Goal: Navigation & Orientation: Find specific page/section

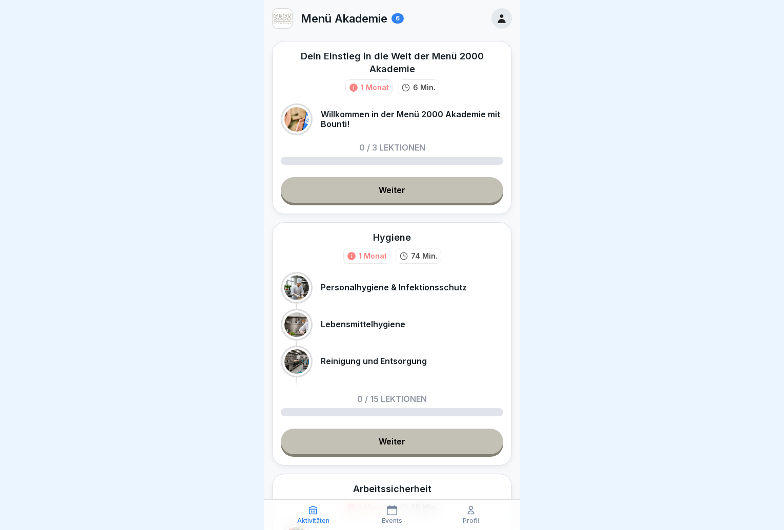
click at [496, 17] on icon at bounding box center [501, 18] width 11 height 11
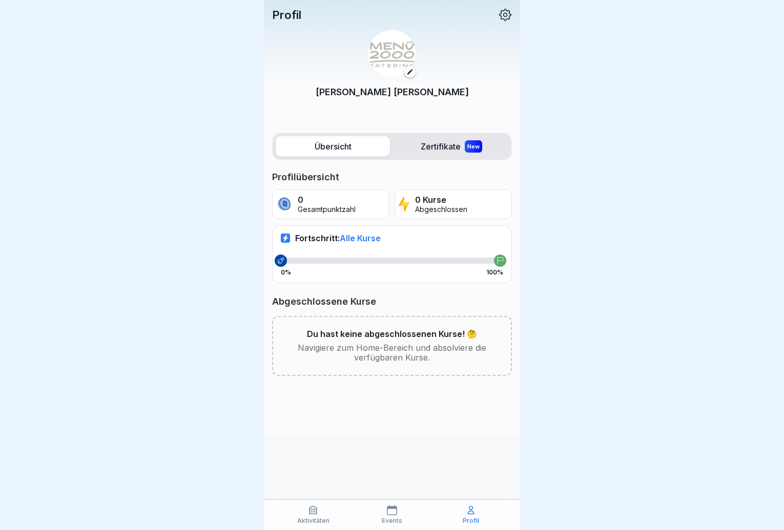
click at [306, 514] on div "Aktivitäten" at bounding box center [313, 514] width 74 height 19
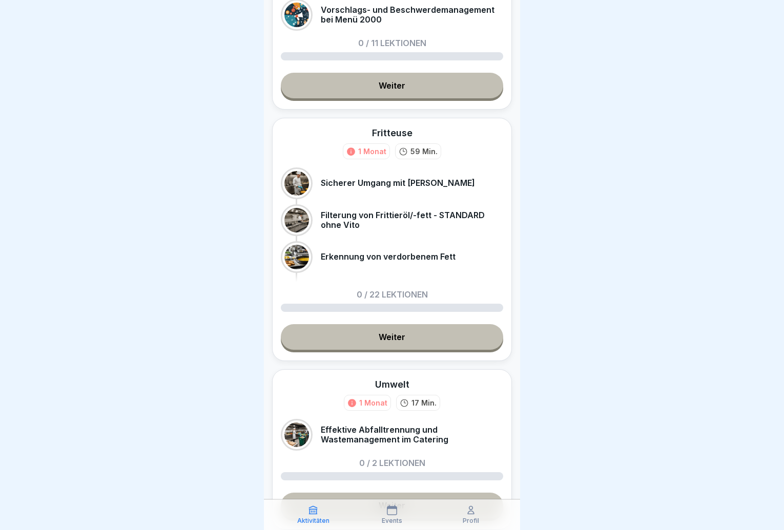
scroll to position [828, 0]
